Goal: Task Accomplishment & Management: Use online tool/utility

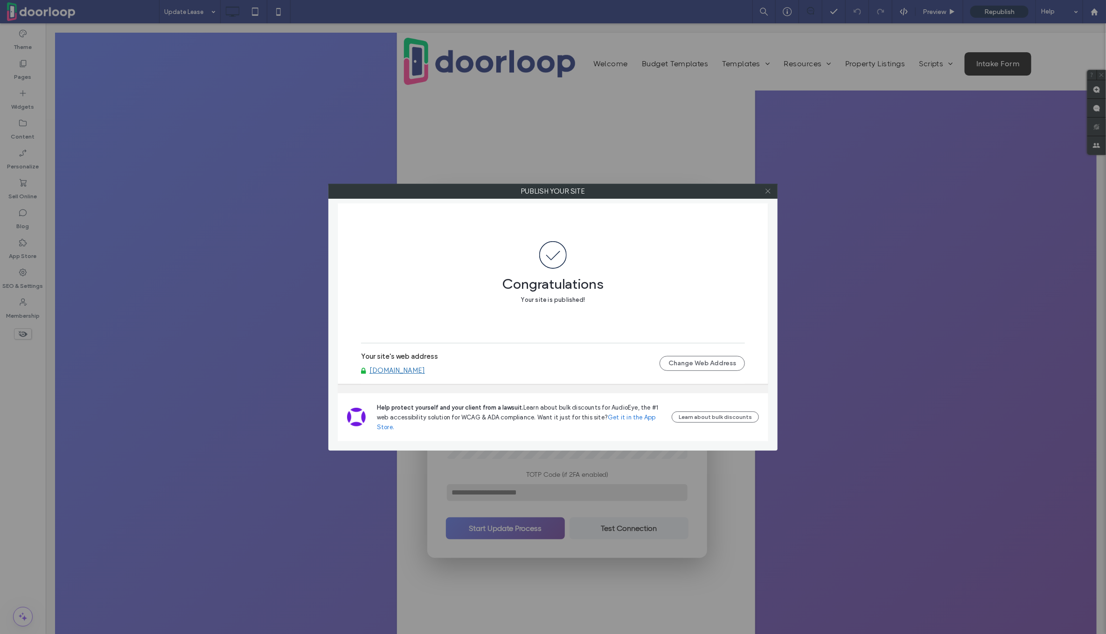
click at [770, 191] on icon at bounding box center [768, 191] width 7 height 7
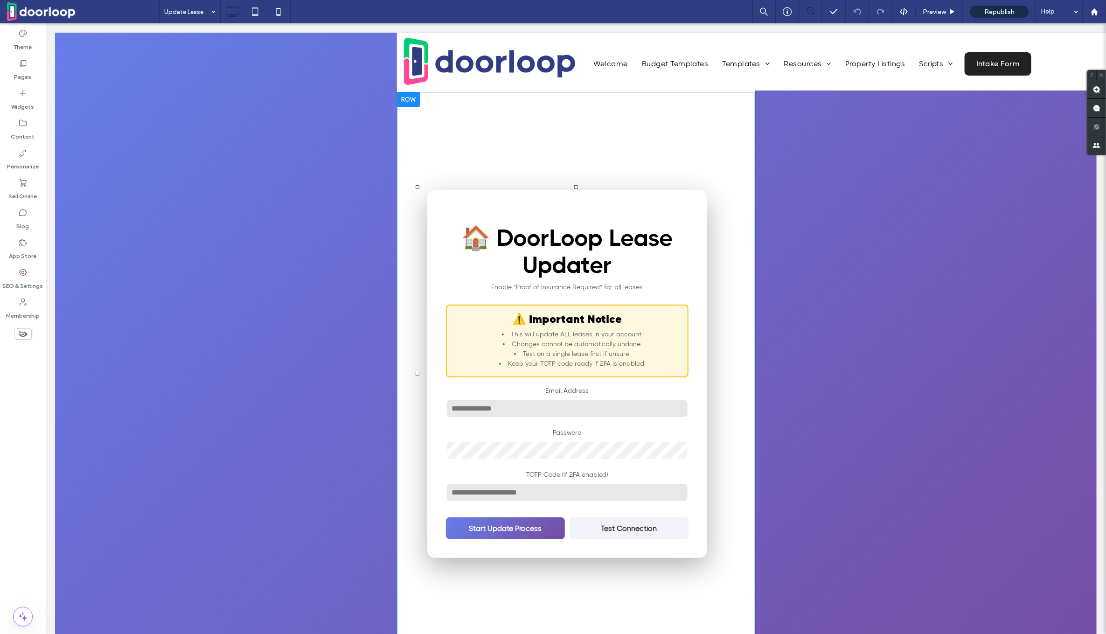
click at [593, 268] on h1 "🏠 DoorLoop Lease Updater" at bounding box center [567, 251] width 243 height 54
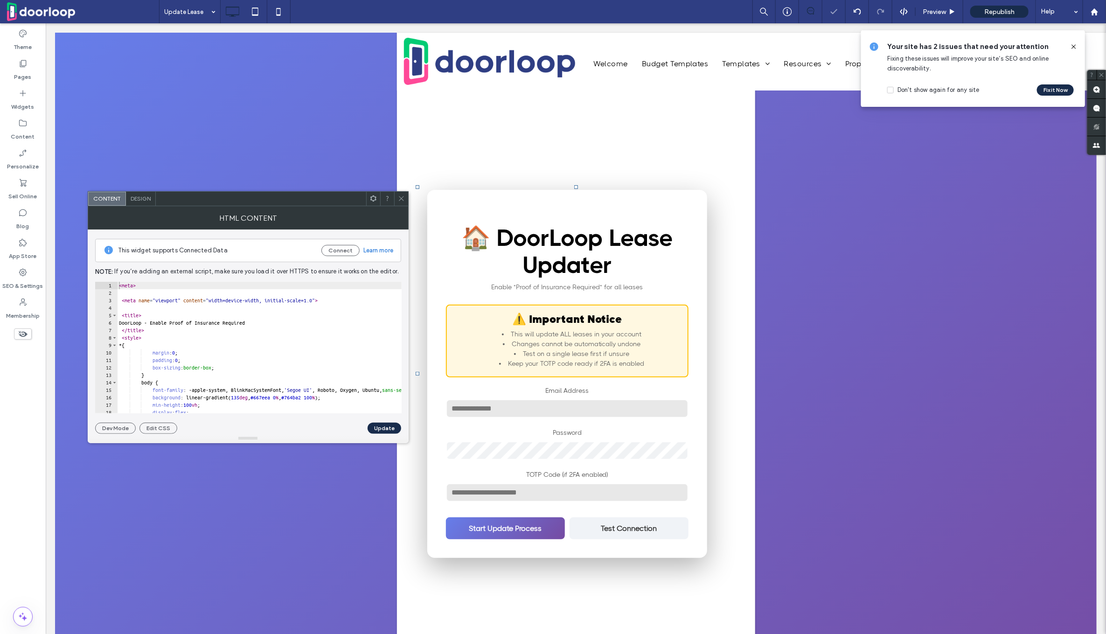
click at [212, 348] on div "< meta > < meta name = "viewport" content = "width=device-width, initial-scale=…" at bounding box center [320, 355] width 407 height 147
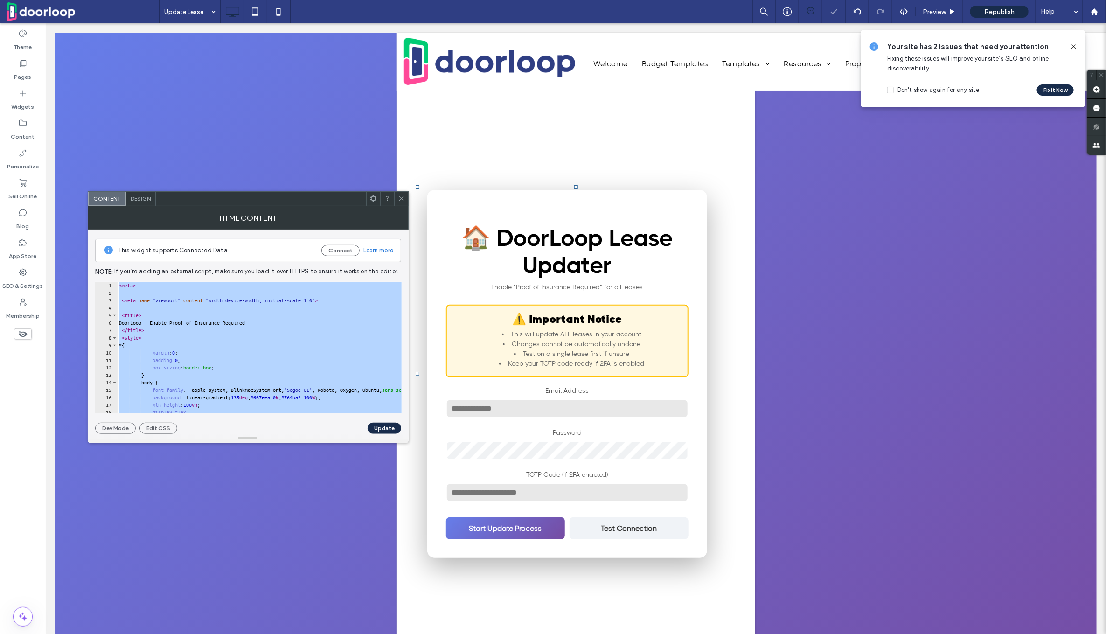
paste textarea "Cursor at row 578"
type textarea "*******"
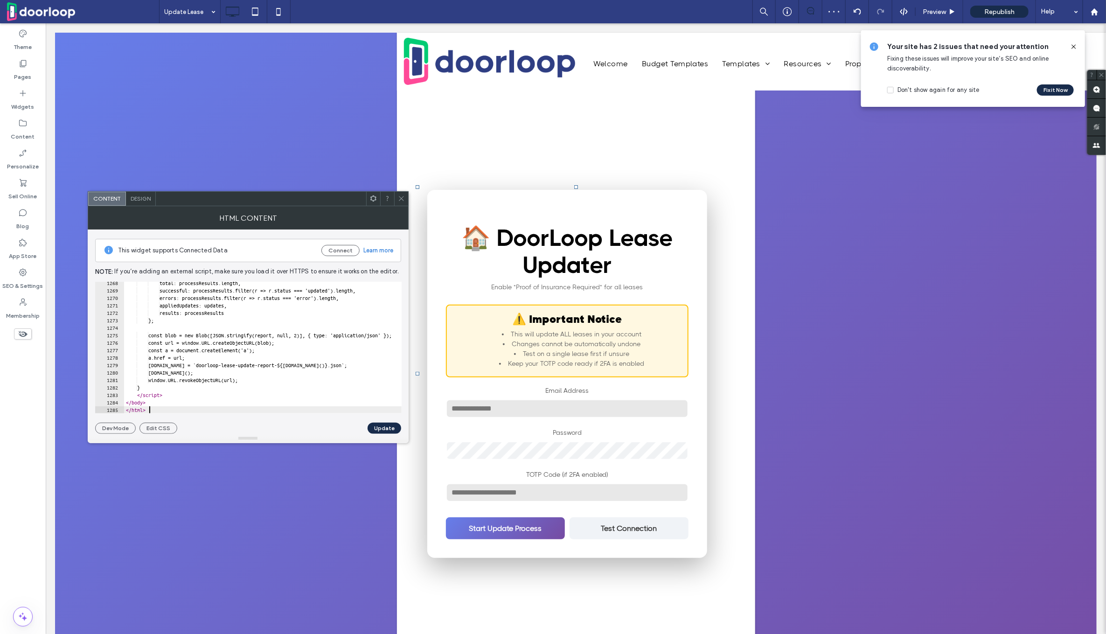
scroll to position [9461, 0]
click at [382, 426] on button "Update" at bounding box center [385, 428] width 34 height 11
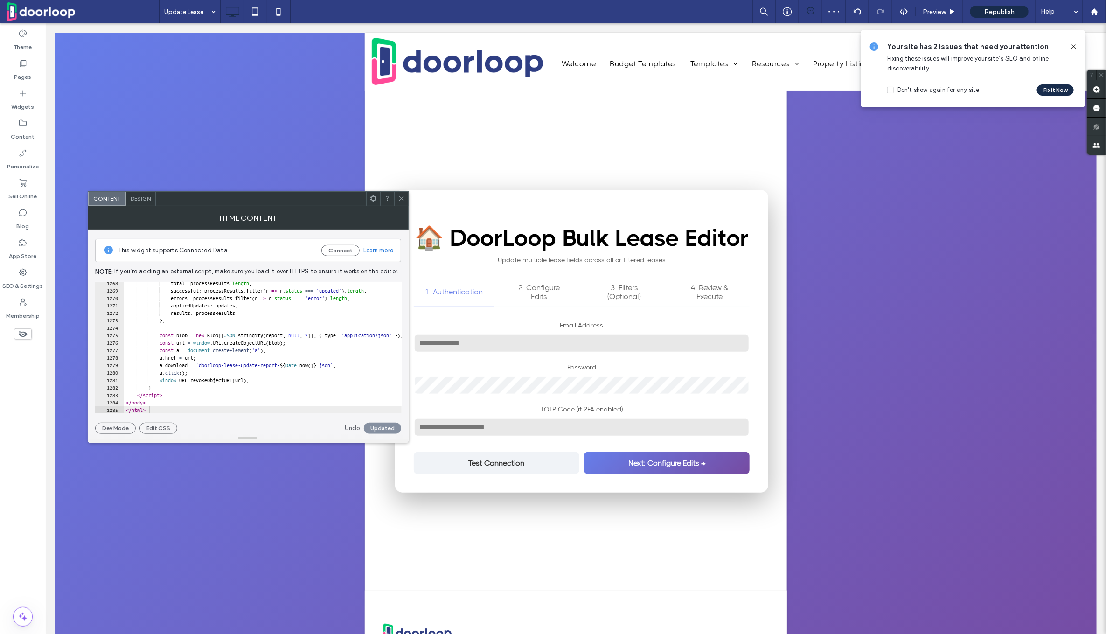
click at [481, 350] on input "Email Address" at bounding box center [581, 343] width 336 height 19
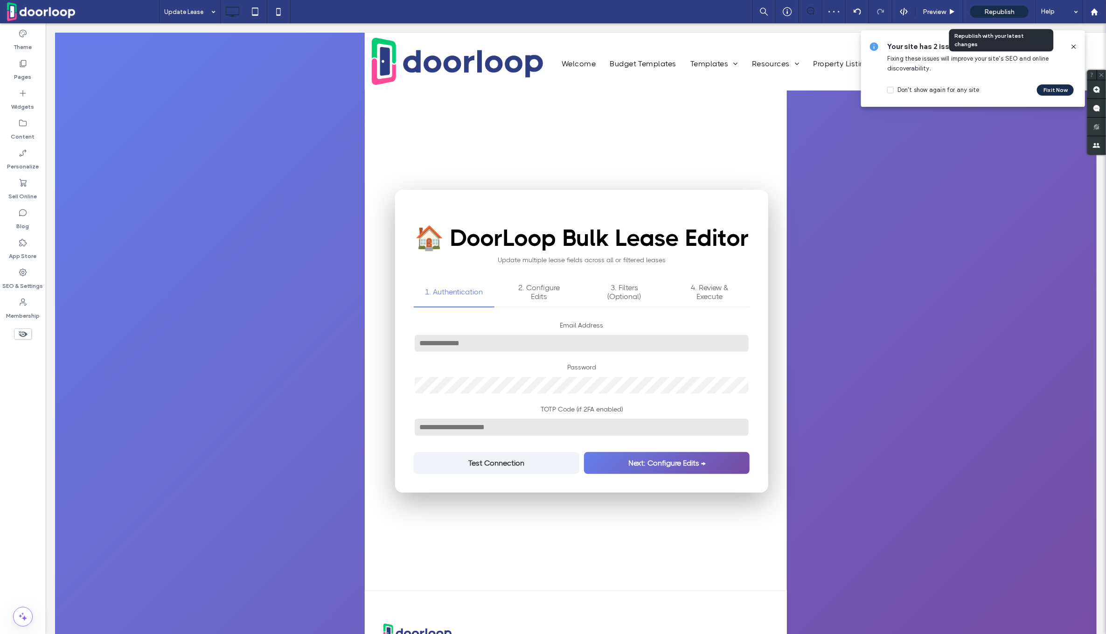
click at [993, 16] on div "Republish" at bounding box center [999, 12] width 58 height 12
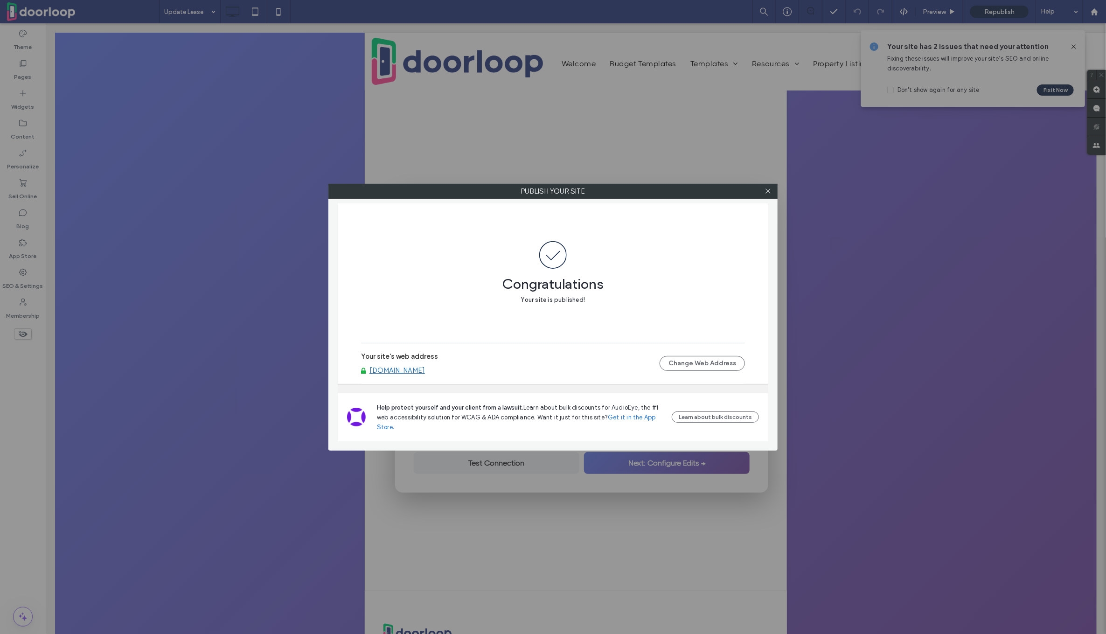
click at [772, 198] on div "Publish your site" at bounding box center [552, 191] width 449 height 15
click at [771, 198] on span at bounding box center [768, 191] width 7 height 14
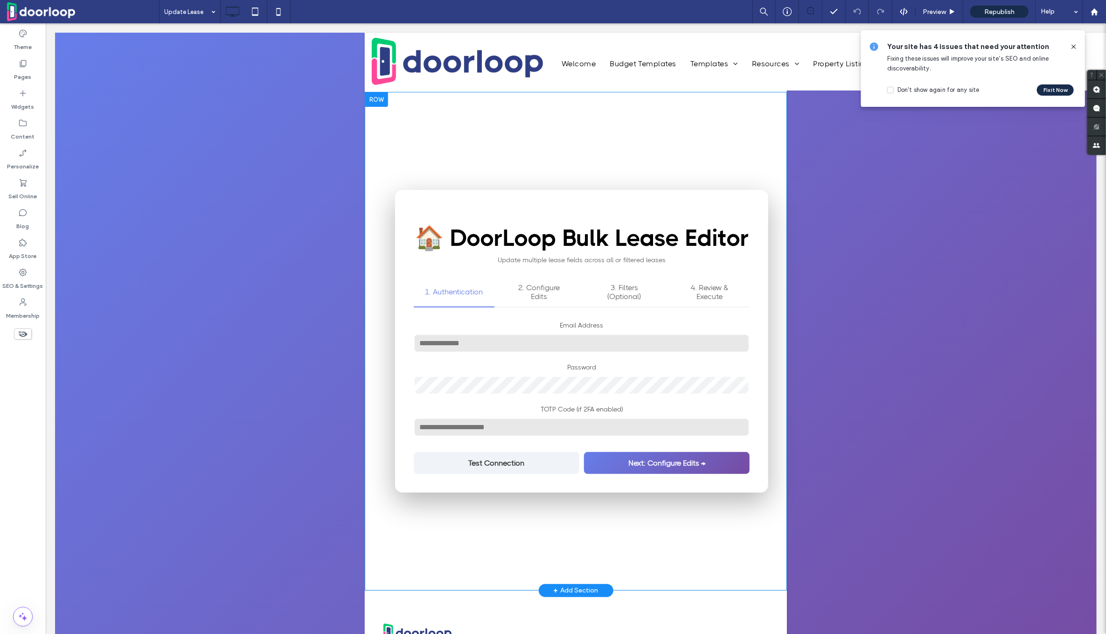
click at [628, 263] on p "Update multiple lease fields across all or filtered leases" at bounding box center [581, 259] width 336 height 7
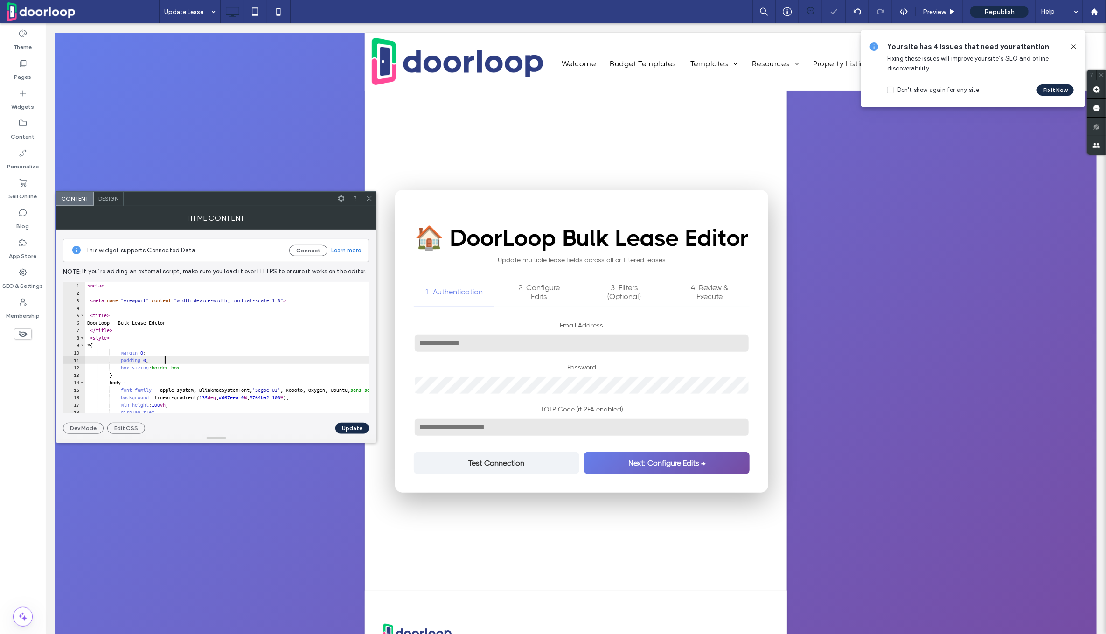
click at [288, 360] on div "< meta > < meta name = "viewport" content = "width=device-width, initial-scale=…" at bounding box center [374, 355] width 578 height 147
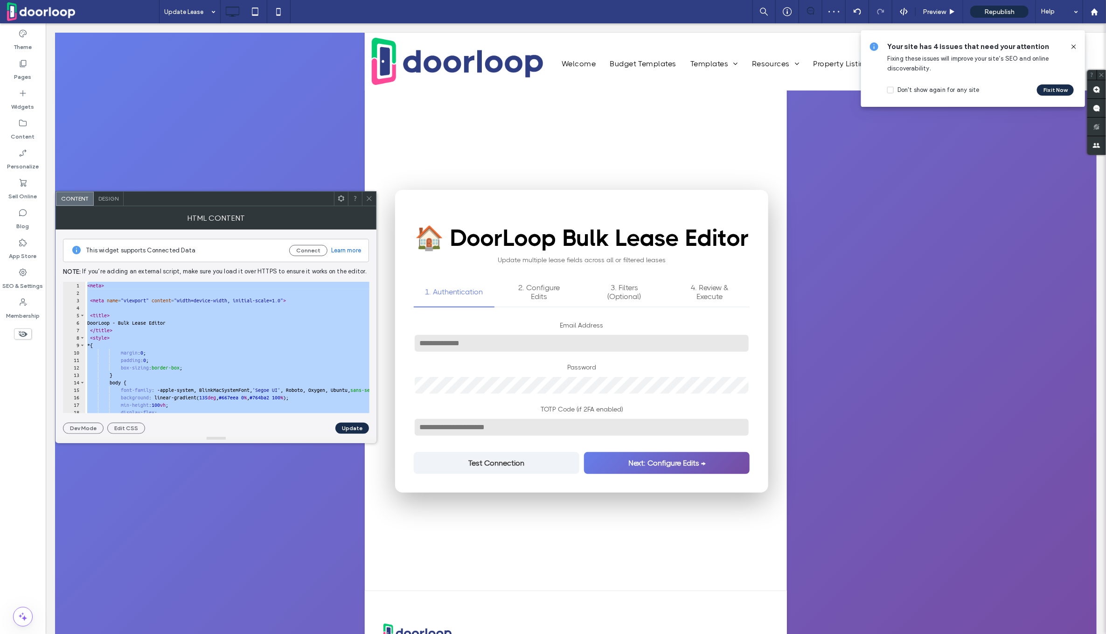
paste textarea "Cursor at row 1246"
type textarea "*******"
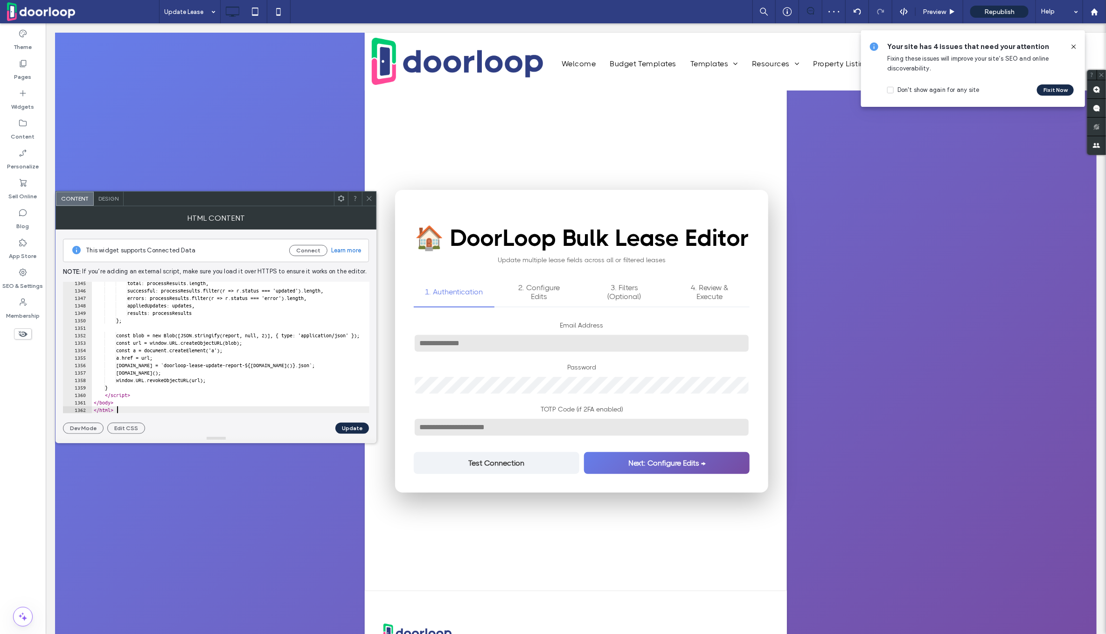
scroll to position [10035, 0]
click at [342, 430] on button "Update" at bounding box center [352, 428] width 34 height 11
click at [1002, 7] on div "Republish" at bounding box center [999, 12] width 58 height 12
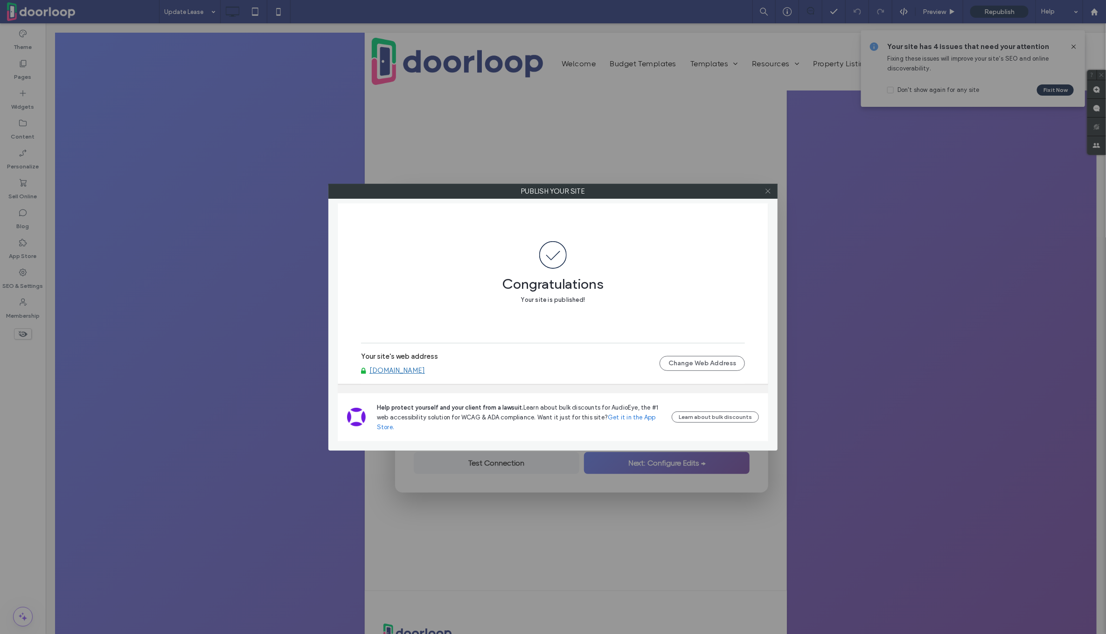
click at [768, 188] on icon at bounding box center [768, 191] width 7 height 7
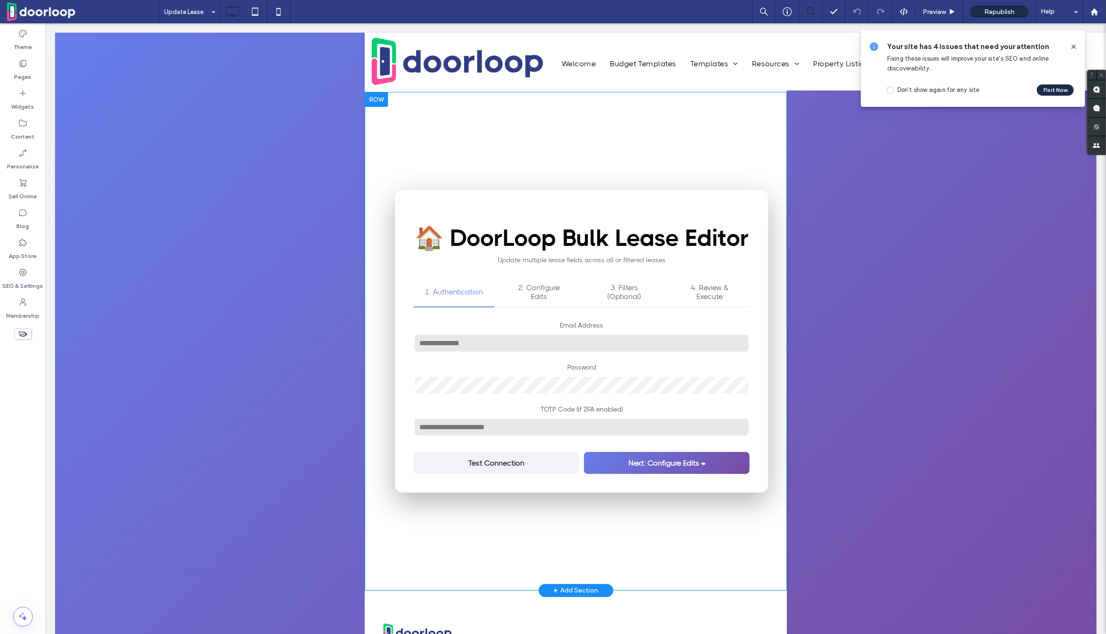
click at [654, 237] on h1 "🏠 DoorLoop Bulk Lease Editor" at bounding box center [581, 237] width 336 height 27
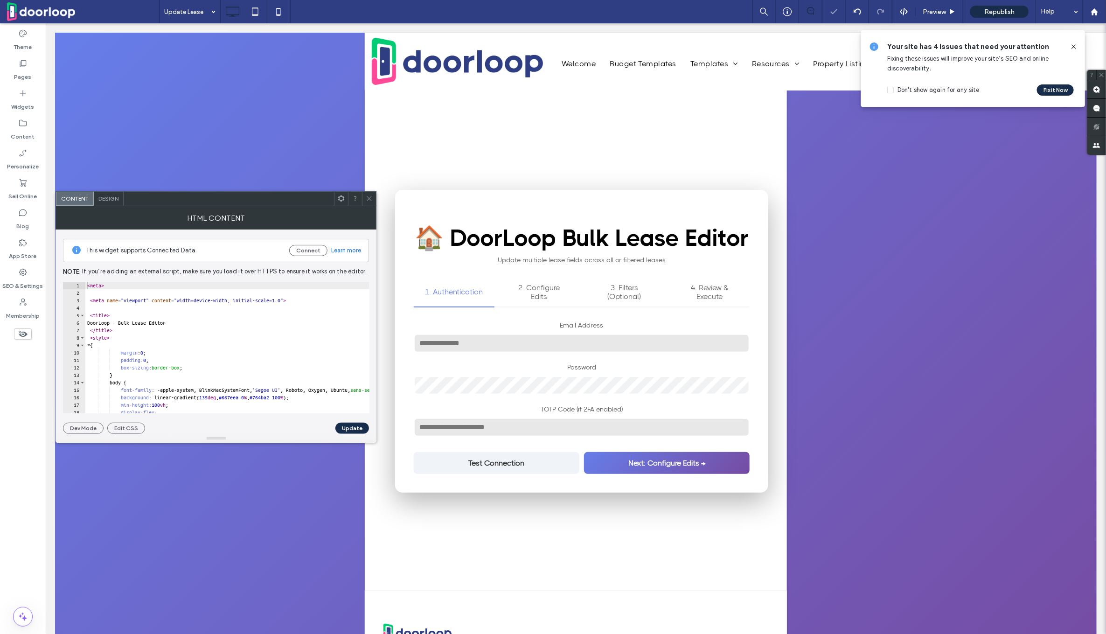
click at [257, 306] on div "< meta > < meta name = "viewport" content = "width=device-width, initial-scale=…" at bounding box center [335, 355] width 501 height 147
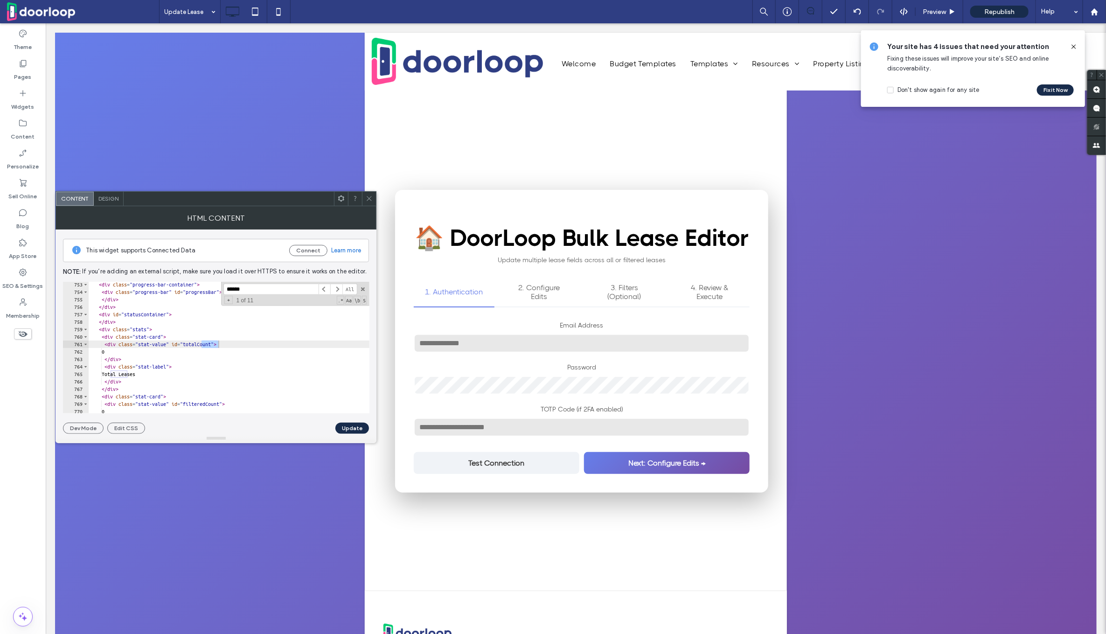
scroll to position [7541, 0]
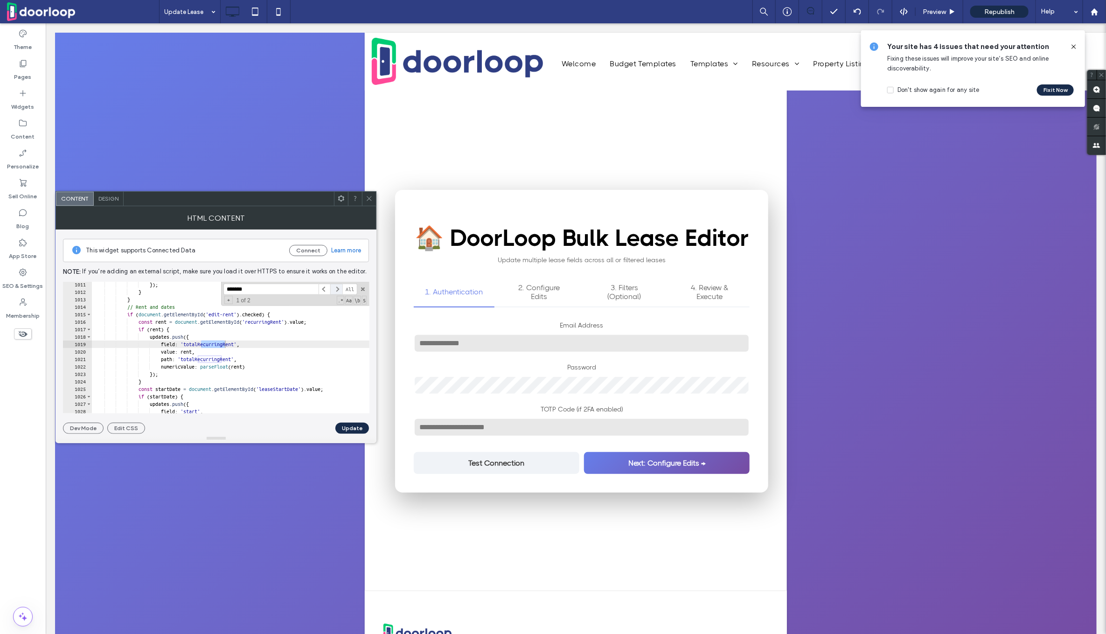
type input "*******"
click at [333, 286] on span at bounding box center [336, 290] width 12 height 12
click at [290, 318] on div "}) ; } } // Rent and dates if ( document . getElementById ( 'edit-rent' ) . che…" at bounding box center [342, 354] width 501 height 147
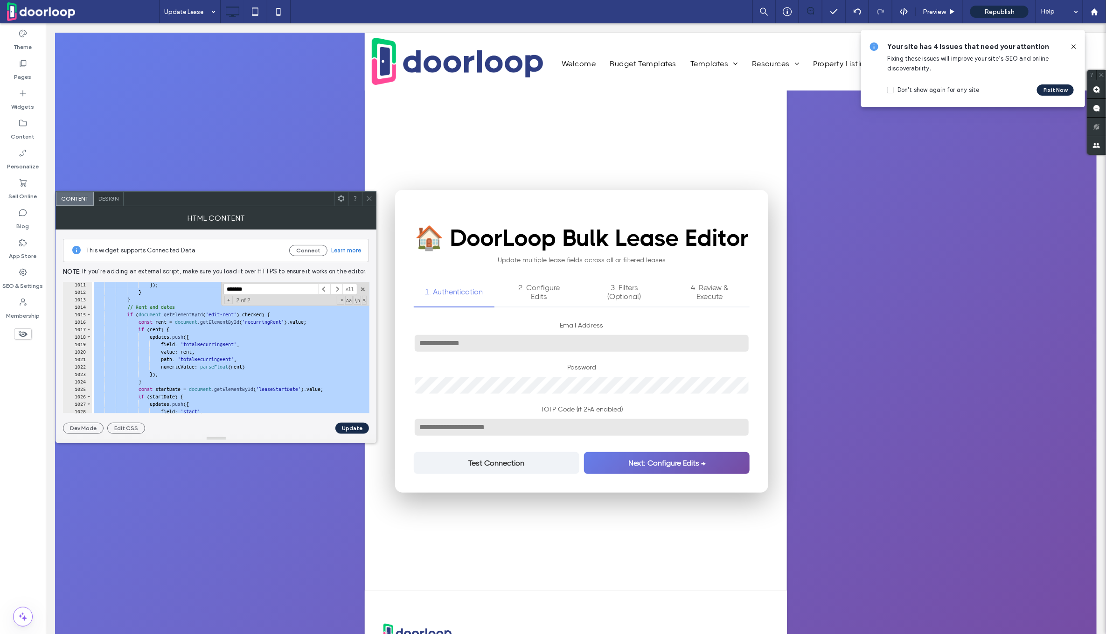
paste textarea "Cursor at row 1346"
type textarea "*******"
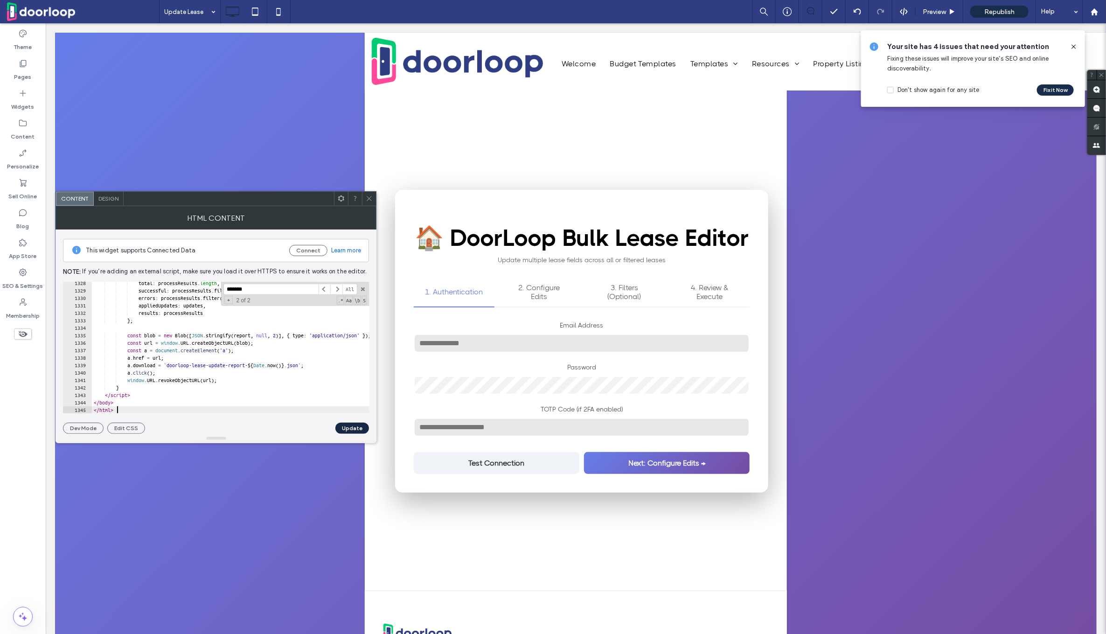
click at [350, 429] on button "Update" at bounding box center [352, 428] width 34 height 11
click at [998, 11] on span "Republish" at bounding box center [999, 12] width 30 height 8
